Goal: Task Accomplishment & Management: Manage account settings

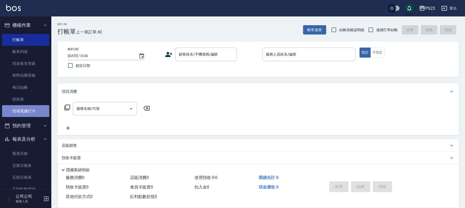
click at [28, 112] on link "現場電腦打卡" at bounding box center [25, 111] width 47 height 12
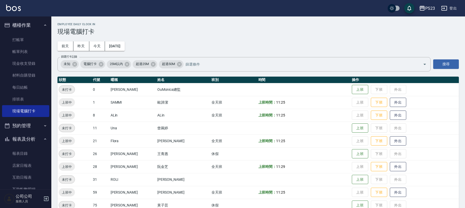
scroll to position [35, 0]
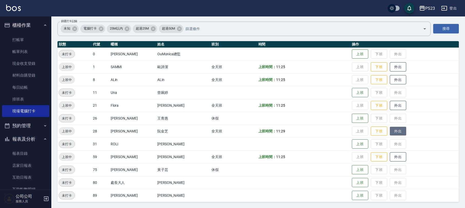
click at [391, 129] on button "外出" at bounding box center [398, 130] width 16 height 9
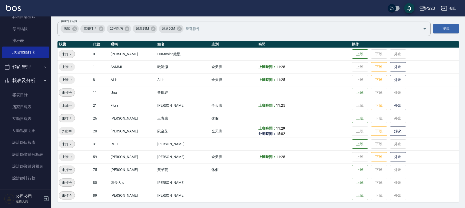
scroll to position [91, 0]
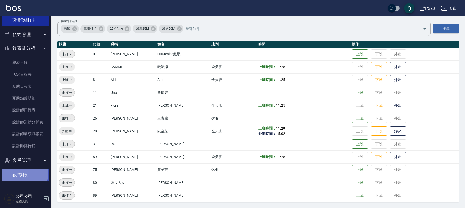
click at [15, 173] on link "客戶列表" at bounding box center [25, 175] width 47 height 12
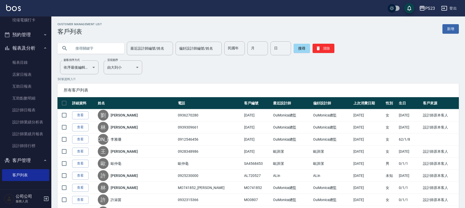
click at [86, 47] on input "text" at bounding box center [96, 48] width 48 height 14
type input "[PERSON_NAME]"
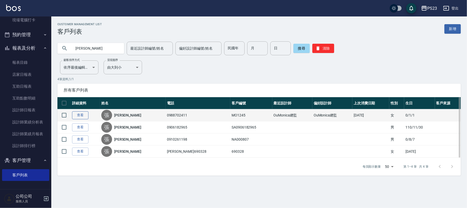
click at [83, 116] on link "查看" at bounding box center [80, 115] width 16 height 8
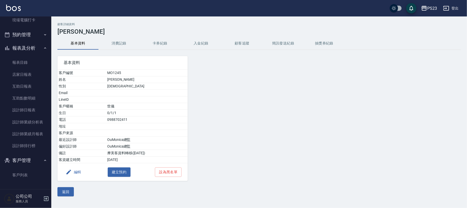
click at [201, 36] on div "顧客詳細資料 [PERSON_NAME] 基本資料 消費記錄 卡券紀錄 入金紀錄 顧客追蹤 簡訊發送紀錄 抽獎券紀錄 基本資料 客戶編號 MO1245 姓名 …" at bounding box center [259, 109] width 416 height 173
click at [200, 42] on button "入金紀錄" at bounding box center [201, 43] width 41 height 12
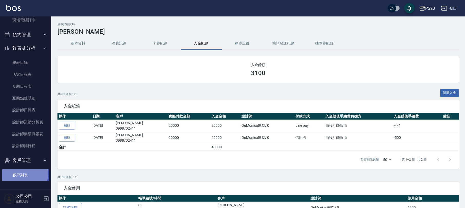
click at [19, 171] on link "客戶列表" at bounding box center [25, 175] width 47 height 12
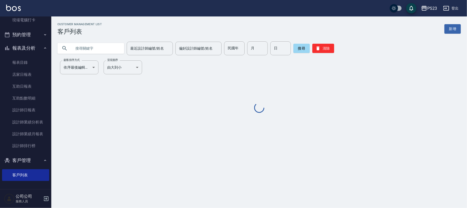
click at [96, 45] on input "text" at bounding box center [96, 48] width 48 height 14
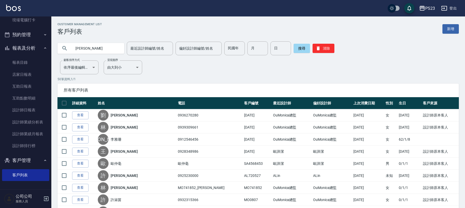
type input "[PERSON_NAME]"
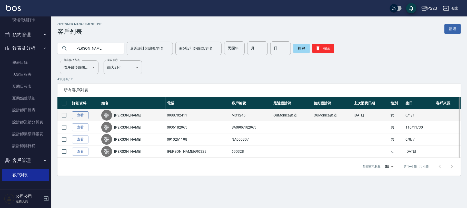
click at [80, 113] on link "查看" at bounding box center [80, 115] width 16 height 8
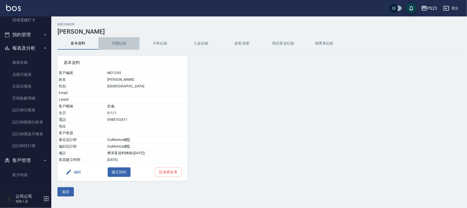
click at [118, 42] on button "消費記錄" at bounding box center [119, 43] width 41 height 12
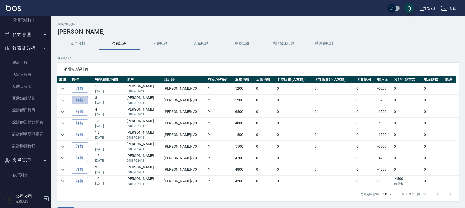
click at [78, 99] on link "詳情" at bounding box center [80, 100] width 16 height 8
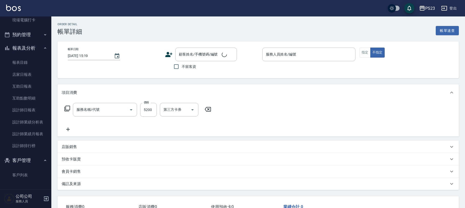
type input "[DATE] 18:33"
type input "[PERSON_NAME]-0"
type input "套餐燙A餐(219)"
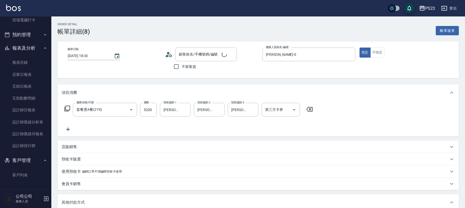
type input "[PERSON_NAME]/0988702411/MO1245"
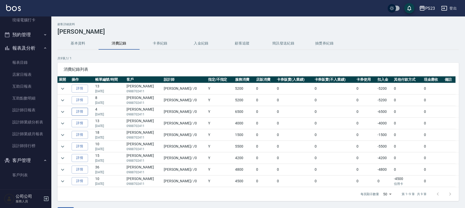
click at [79, 111] on link "詳情" at bounding box center [80, 111] width 16 height 8
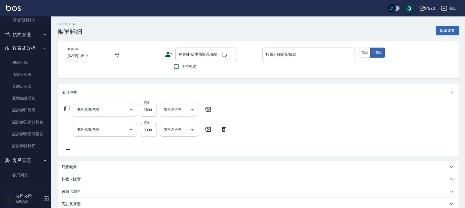
type input "[DATE] 19:55"
type input "[PERSON_NAME]-0"
type input "[PERSON_NAME]/0988702411/MO1245"
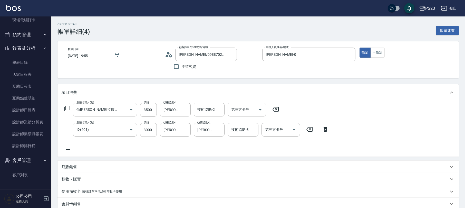
type input "仙[PERSON_NAME]拉鍍膜離子護(673)"
type input "染(401)"
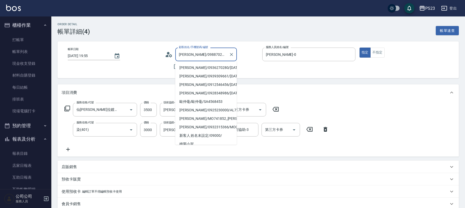
click at [186, 56] on input "[PERSON_NAME]/0988702411/MO1245" at bounding box center [202, 54] width 49 height 9
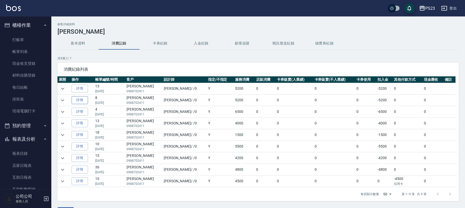
click at [84, 101] on link "詳情" at bounding box center [80, 100] width 16 height 8
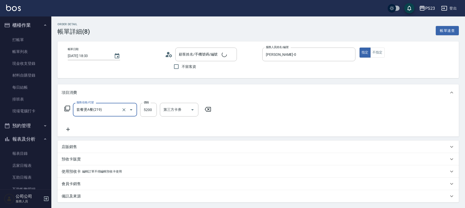
click at [85, 101] on div "項目消費" at bounding box center [257, 92] width 401 height 16
type input "[PERSON_NAME]/0988702411/MO1245"
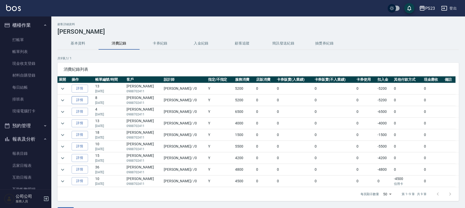
click at [83, 99] on link "詳情" at bounding box center [80, 100] width 16 height 8
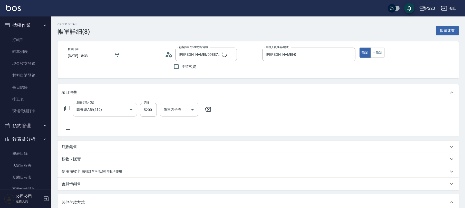
type input "[PERSON_NAME]/0988702411/MO1245"
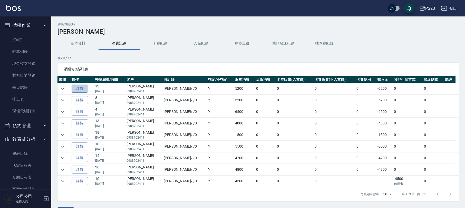
click at [82, 88] on link "詳情" at bounding box center [80, 88] width 16 height 8
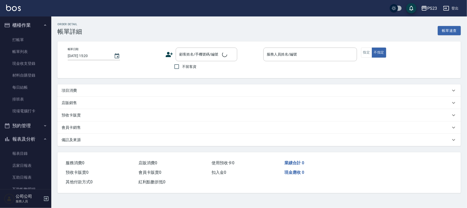
type input "[DATE] 20:26"
type input "[PERSON_NAME]-0"
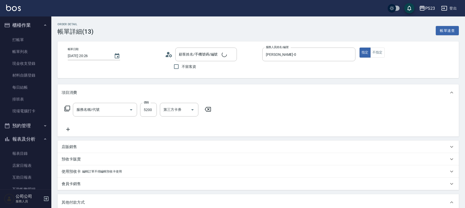
type input "[PERSON_NAME]/0988702411/MO1245"
type input "[PERSON_NAME]燙(229)"
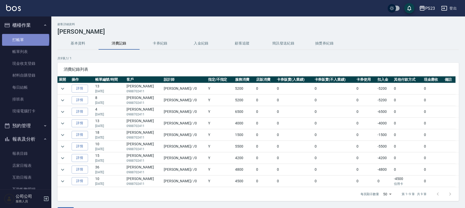
click at [25, 39] on link "打帳單" at bounding box center [25, 40] width 47 height 12
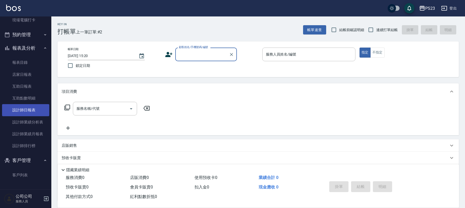
scroll to position [41, 0]
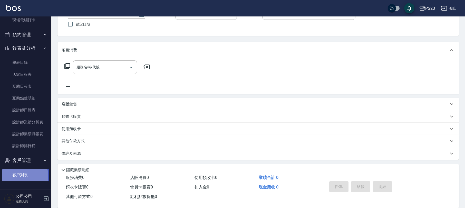
click at [21, 175] on link "客戶列表" at bounding box center [25, 175] width 47 height 12
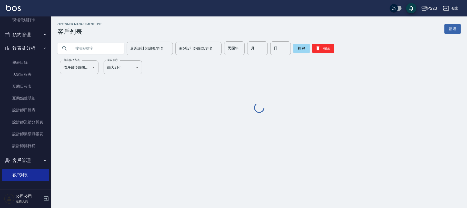
click at [95, 47] on input "text" at bounding box center [96, 48] width 48 height 14
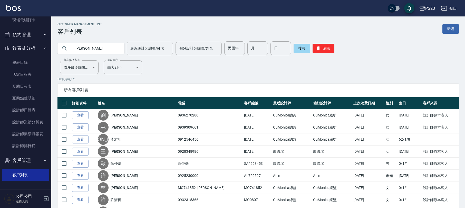
type input "[PERSON_NAME]"
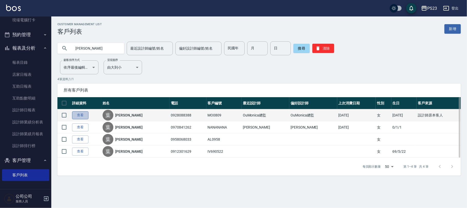
click at [76, 113] on link "查看" at bounding box center [80, 115] width 16 height 8
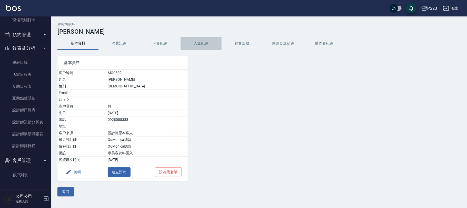
click at [204, 42] on button "入金紀錄" at bounding box center [201, 43] width 41 height 12
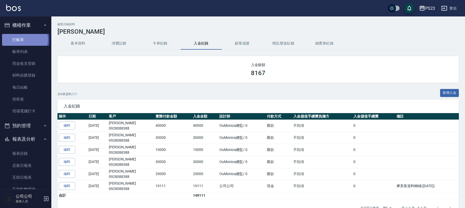
click at [21, 40] on link "打帳單" at bounding box center [25, 40] width 47 height 12
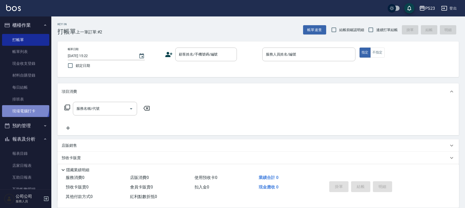
click at [22, 107] on link "現場電腦打卡" at bounding box center [25, 111] width 47 height 12
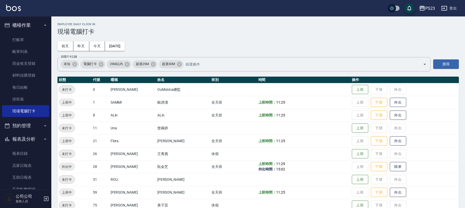
scroll to position [35, 0]
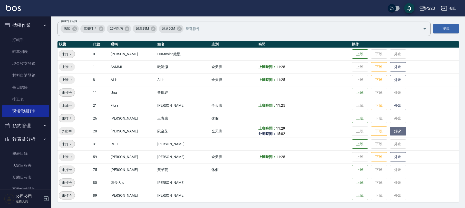
click at [390, 127] on button "歸來" at bounding box center [398, 130] width 16 height 9
